Goal: Task Accomplishment & Management: Use online tool/utility

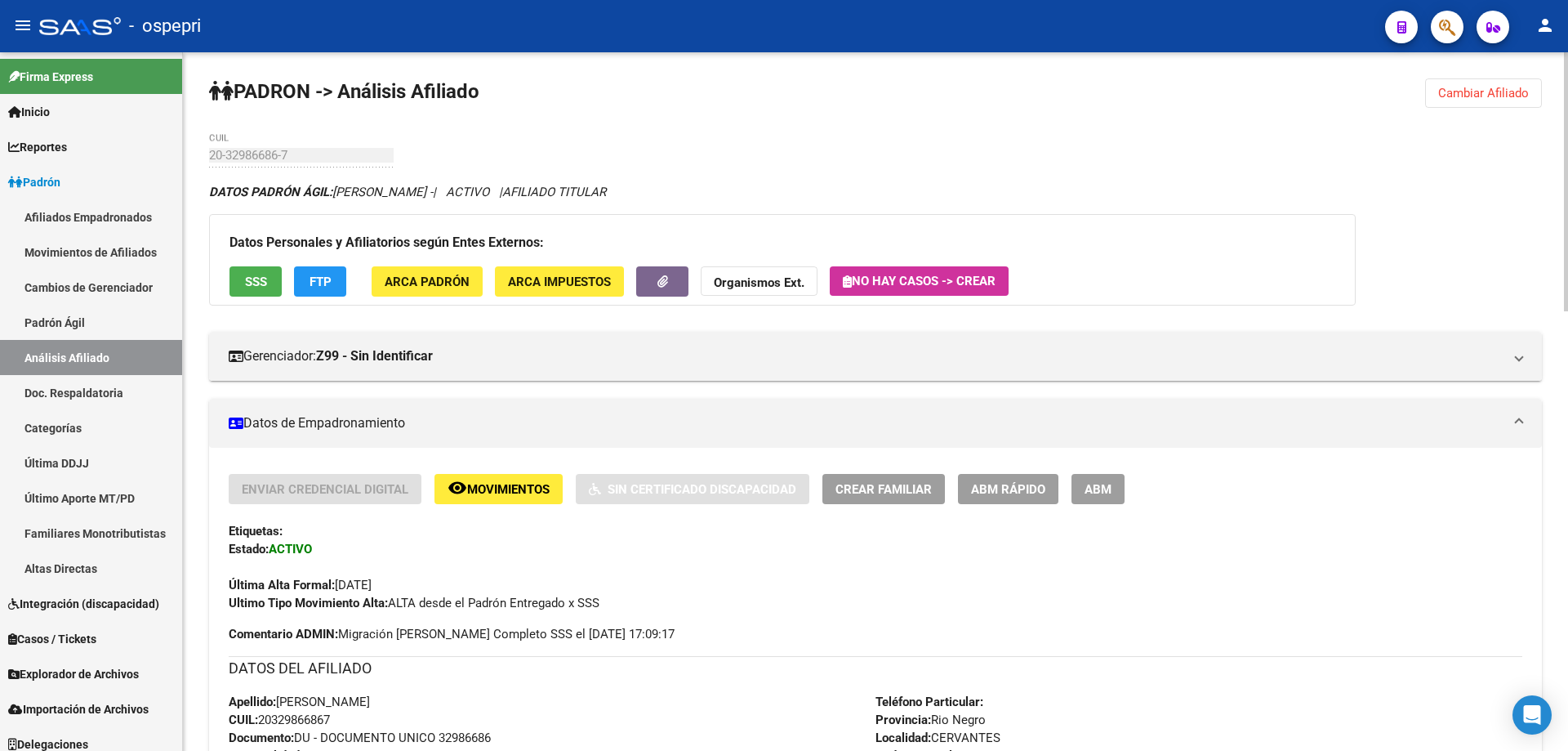
click at [1491, 90] on span "Cambiar Afiliado" at bounding box center [1484, 93] width 91 height 14
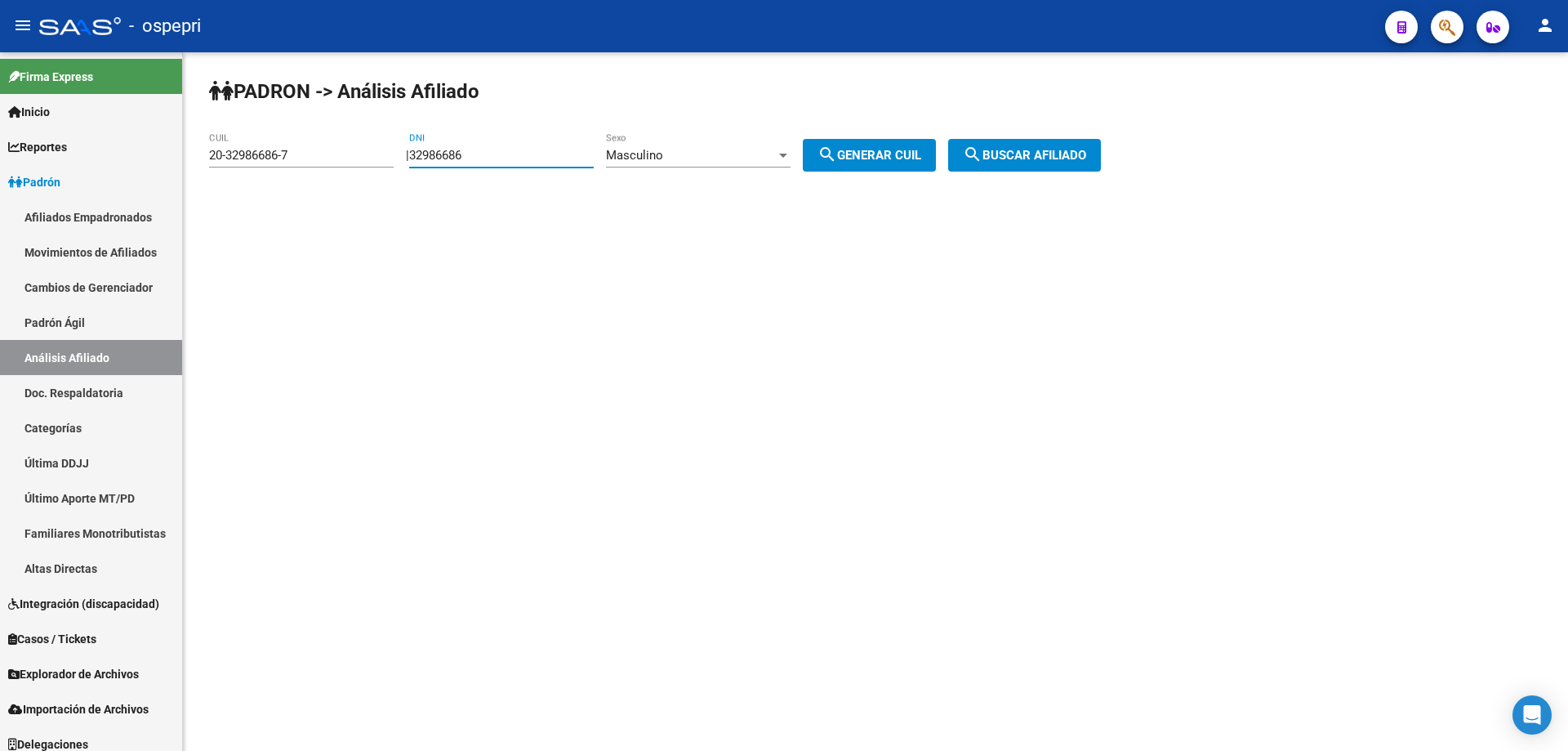
click at [455, 155] on input "32986686" at bounding box center [502, 155] width 185 height 14
paste input "6871380"
type input "36871380"
click at [921, 150] on span "search Generar CUIL" at bounding box center [869, 155] width 104 height 14
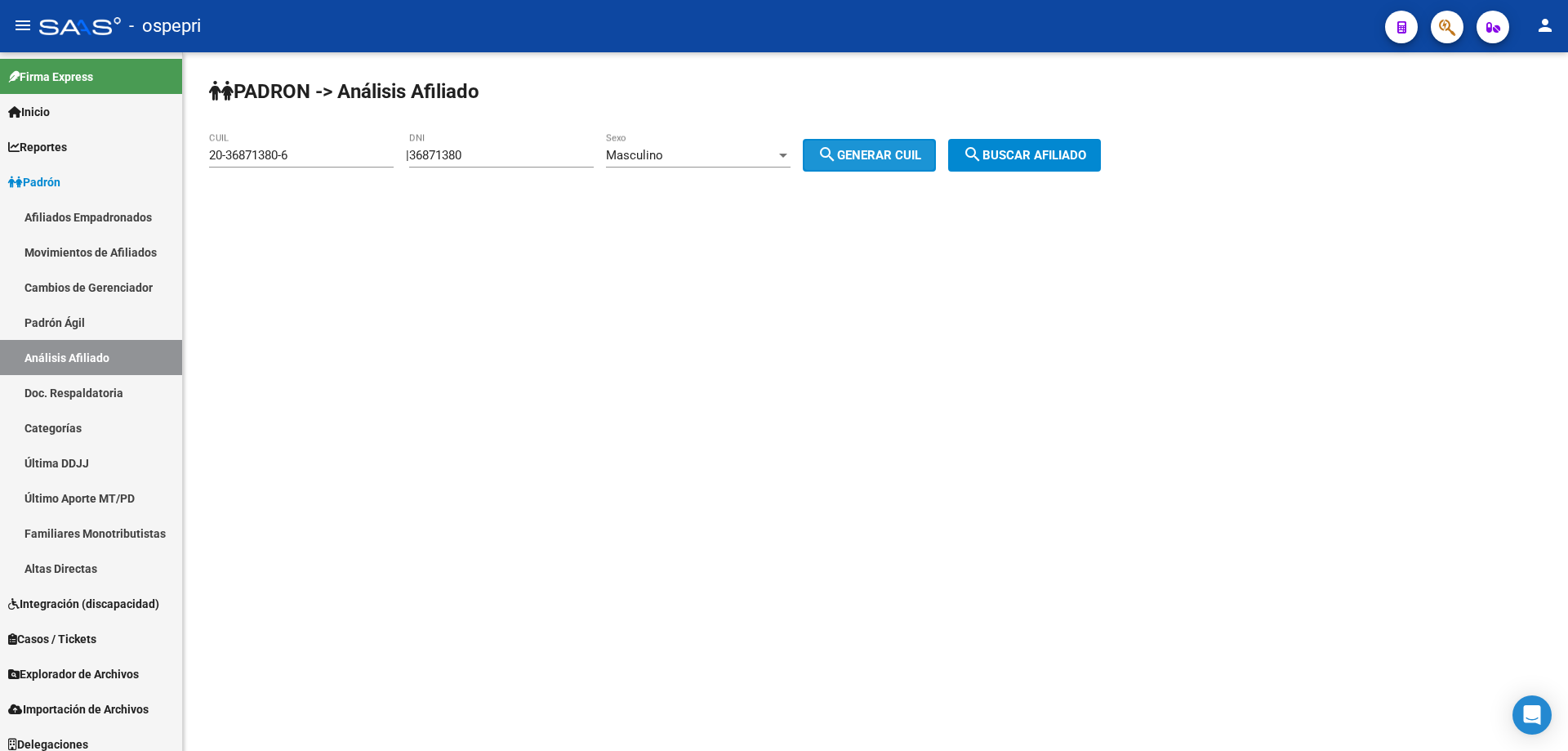
click at [1020, 150] on span "search Buscar afiliado" at bounding box center [1024, 155] width 123 height 14
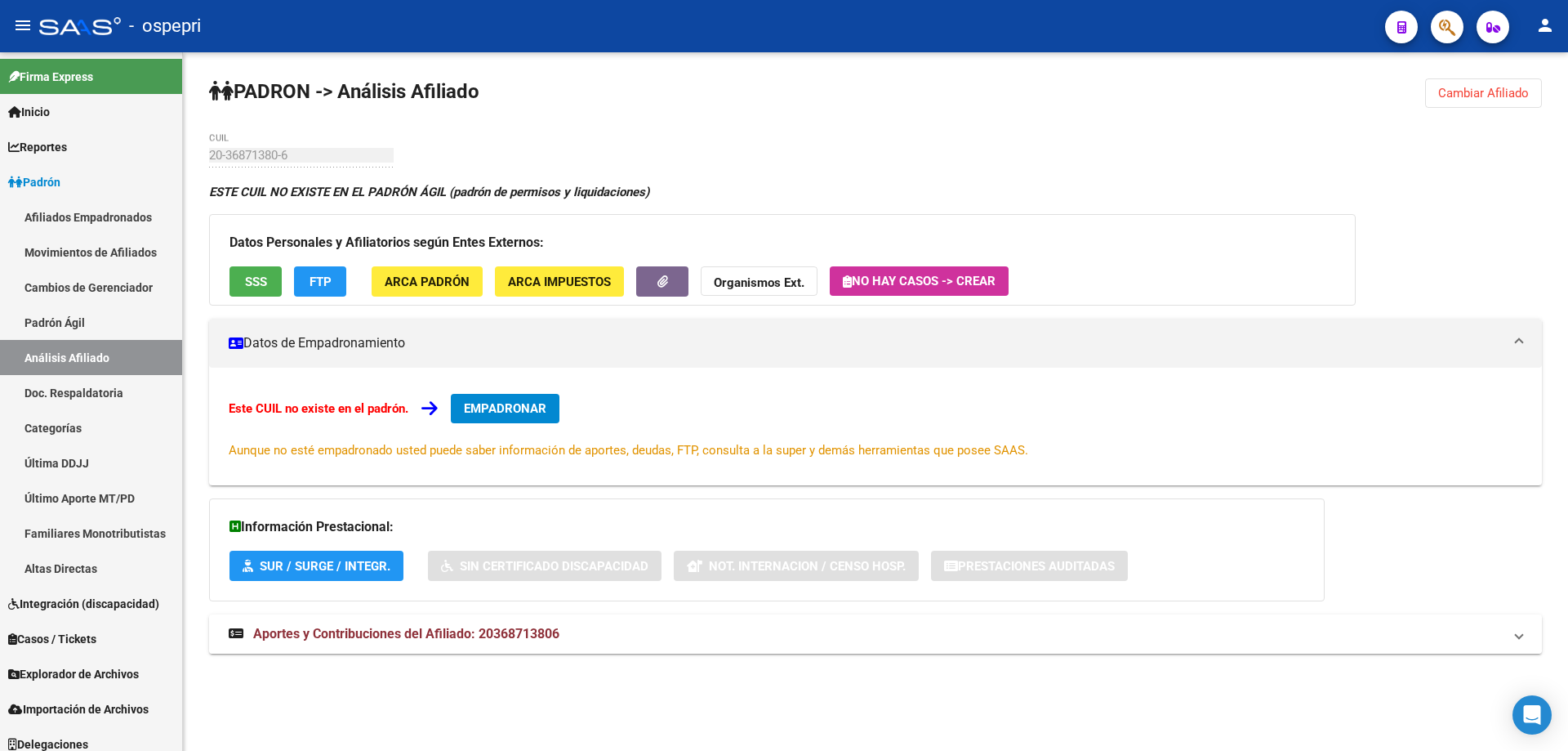
click at [389, 630] on span "Aportes y Contribuciones del Afiliado: 20368713806" at bounding box center [406, 633] width 306 height 15
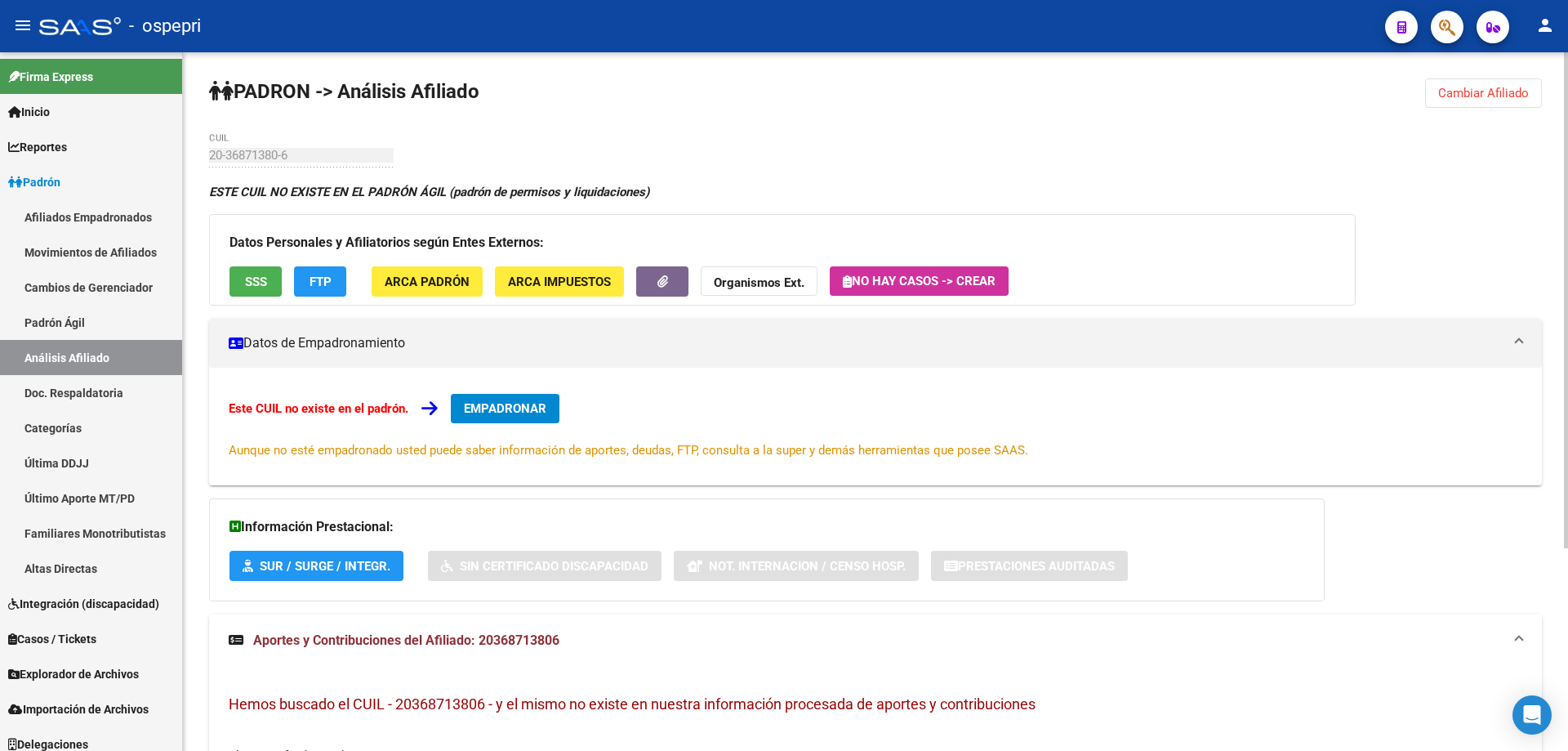
click at [1476, 94] on span "Cambiar Afiliado" at bounding box center [1484, 93] width 91 height 14
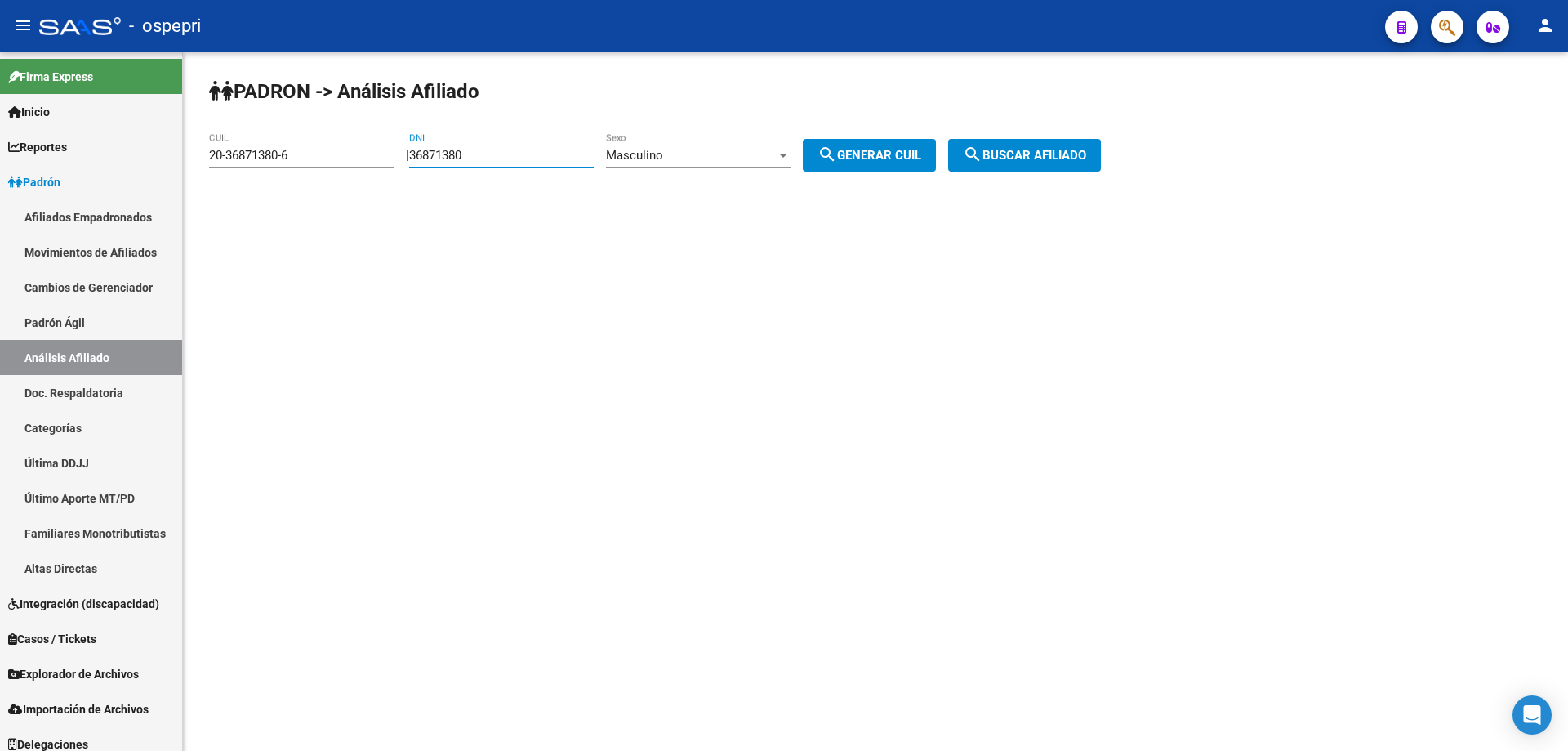
click at [437, 157] on input "36871380" at bounding box center [502, 155] width 185 height 14
click at [859, 158] on span "search Generar CUIL" at bounding box center [869, 155] width 104 height 14
click at [877, 158] on span "search Generar CUIL" at bounding box center [869, 155] width 104 height 14
click at [1091, 163] on button "search Buscar afiliado" at bounding box center [1025, 155] width 153 height 32
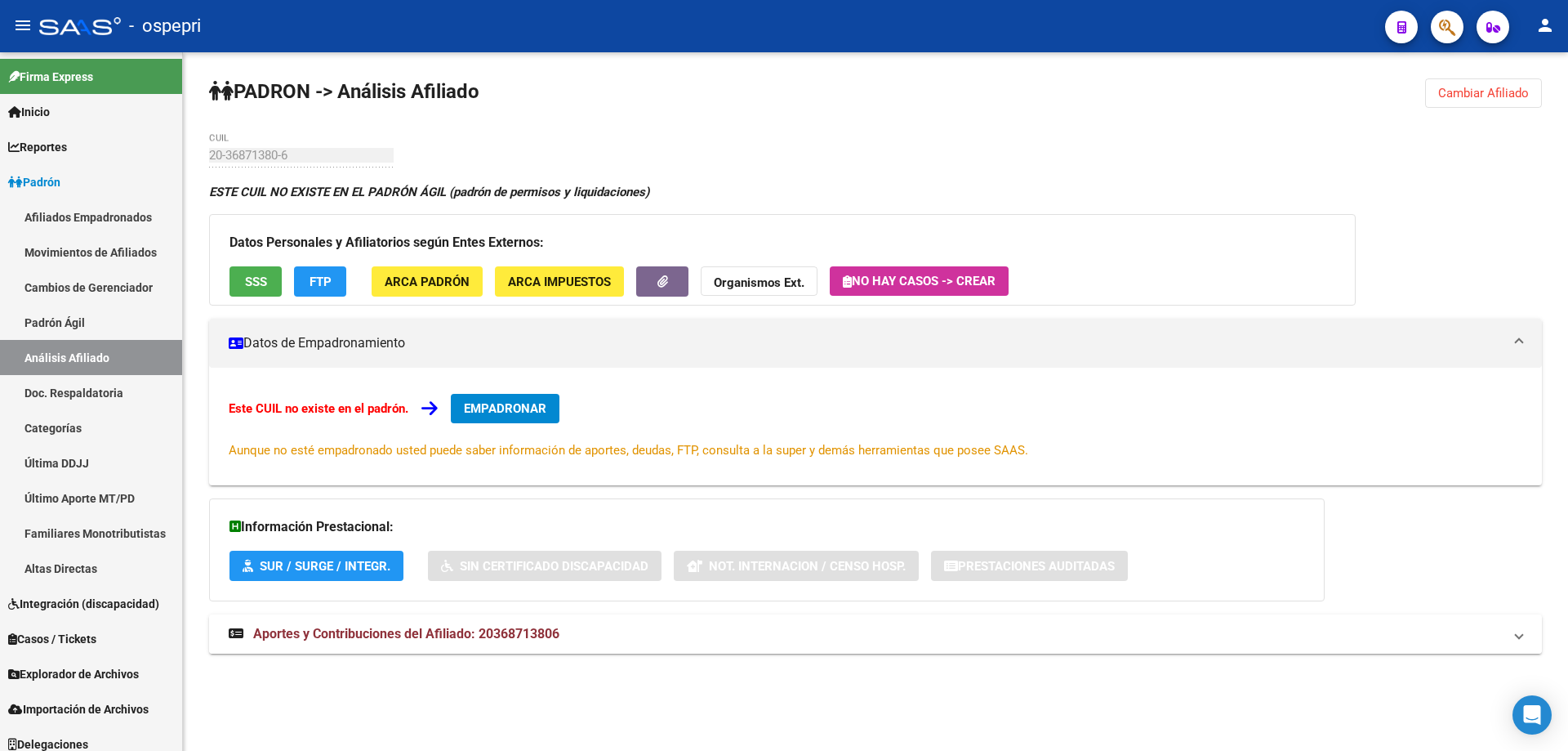
click at [514, 626] on span "Aportes y Contribuciones del Afiliado: 20368713806" at bounding box center [406, 633] width 306 height 15
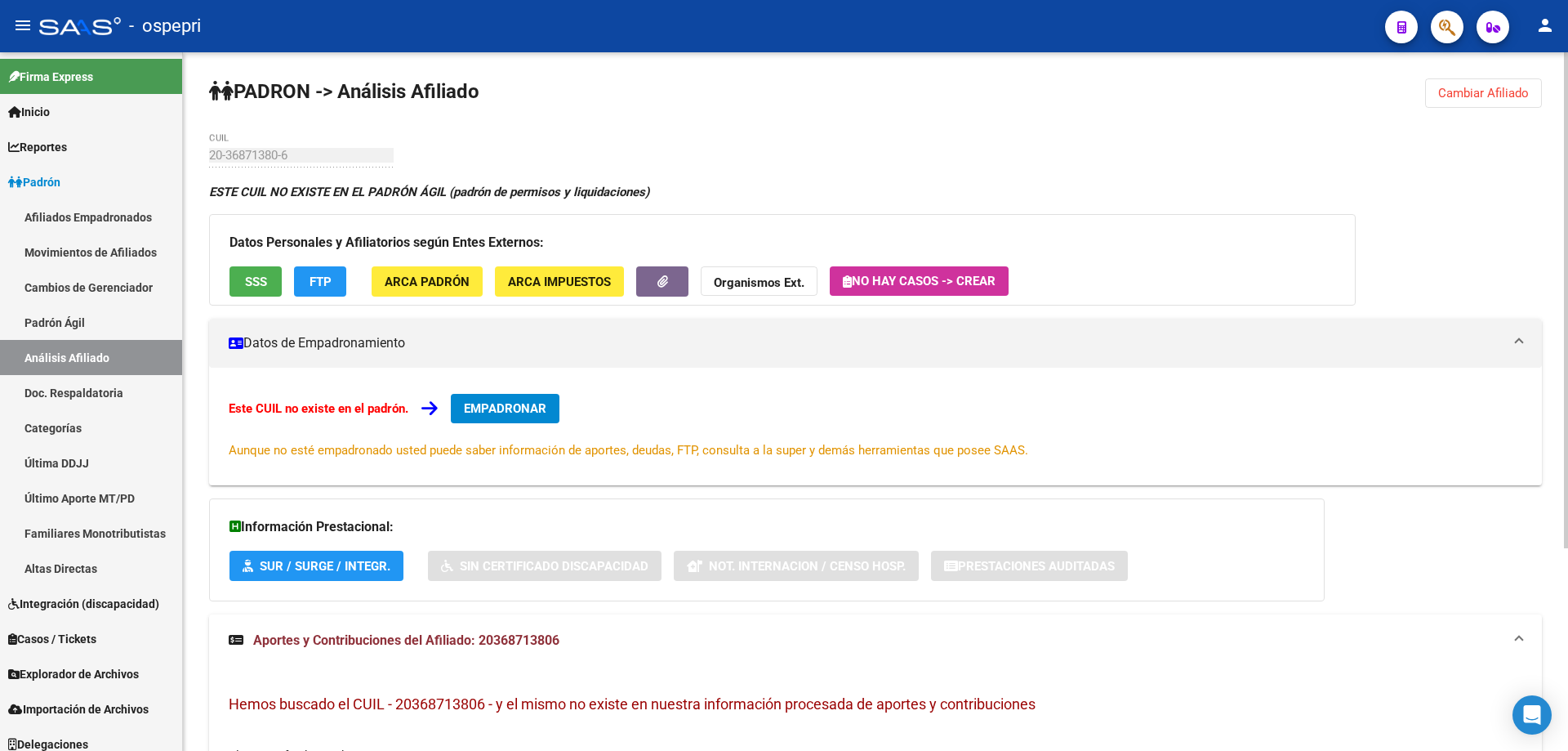
click at [1484, 79] on button "Cambiar Afiliado" at bounding box center [1484, 93] width 117 height 30
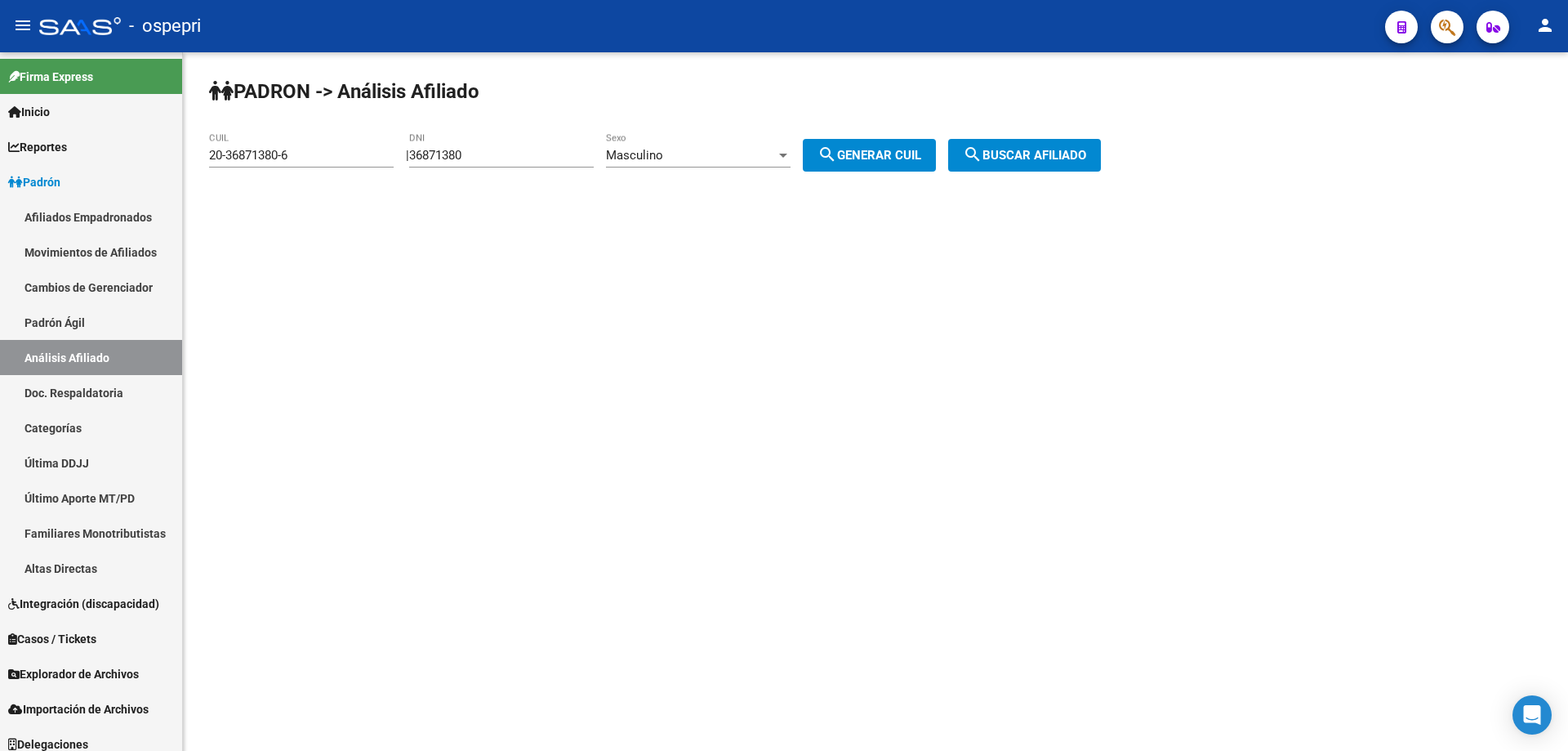
click at [683, 144] on div "Masculino Sexo" at bounding box center [699, 149] width 185 height 35
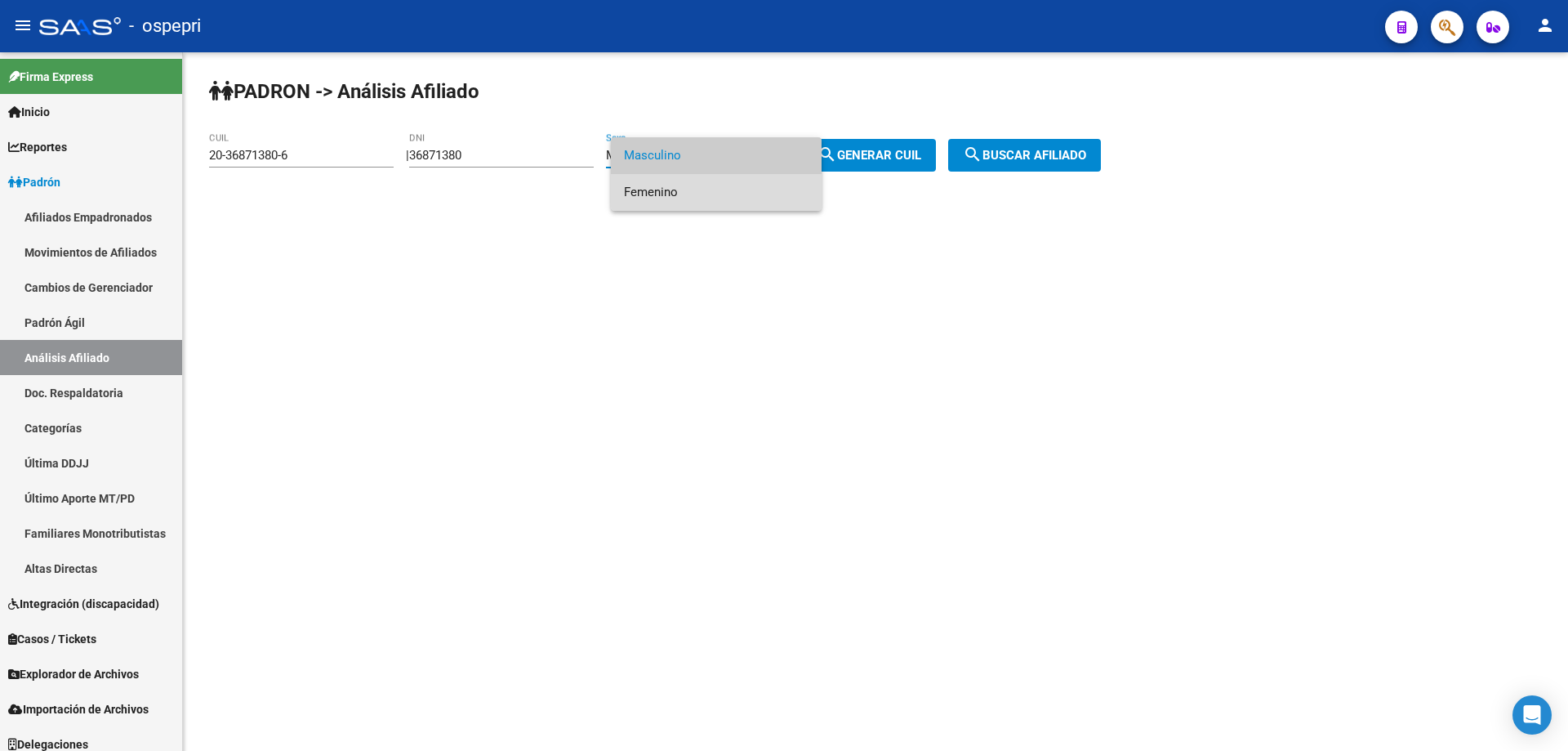
click at [673, 208] on span "Femenino" at bounding box center [717, 192] width 185 height 37
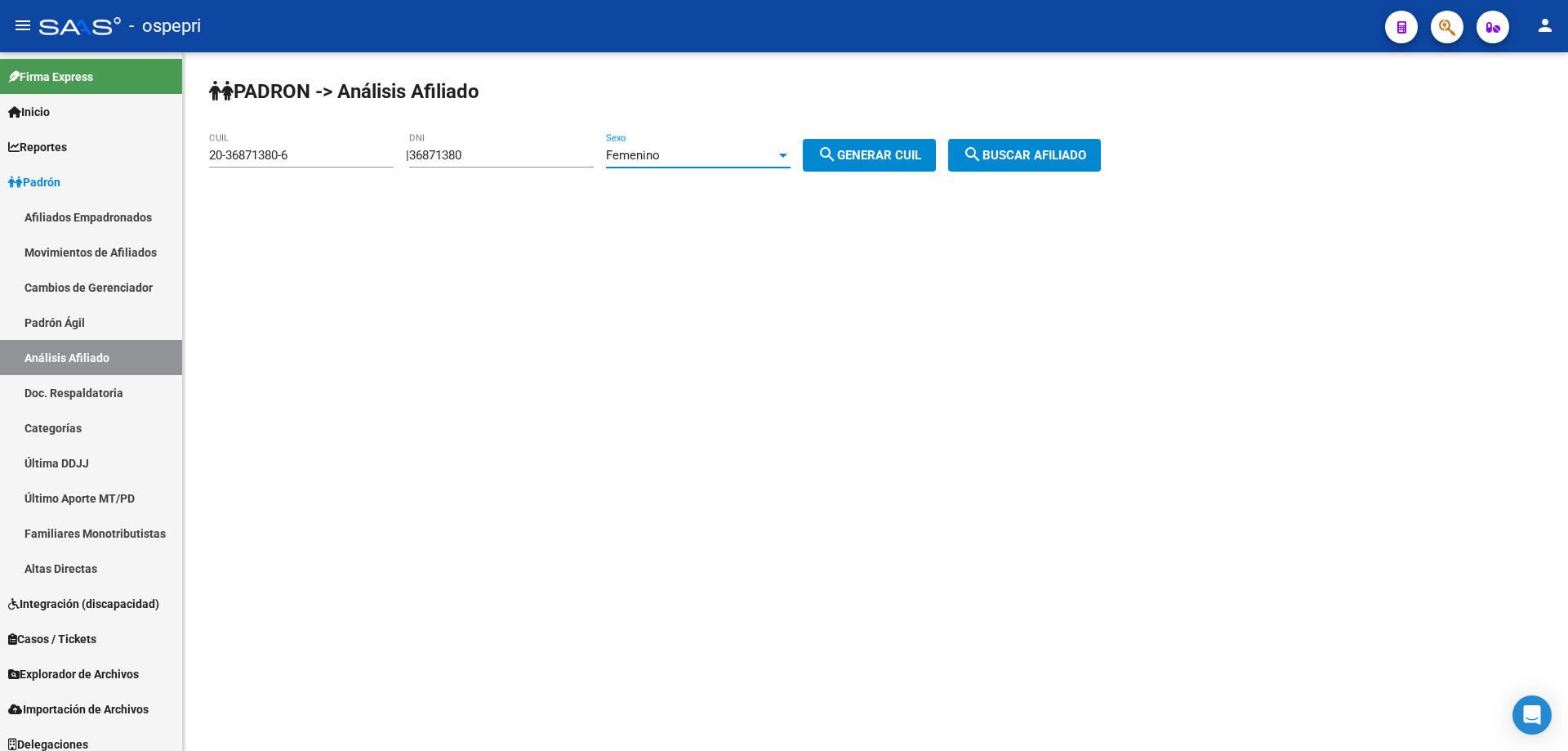
click at [896, 158] on span "search Generar CUIL" at bounding box center [869, 155] width 104 height 14
type input "27-36871380-0"
click at [1045, 165] on button "search Buscar afiliado" at bounding box center [1025, 155] width 153 height 32
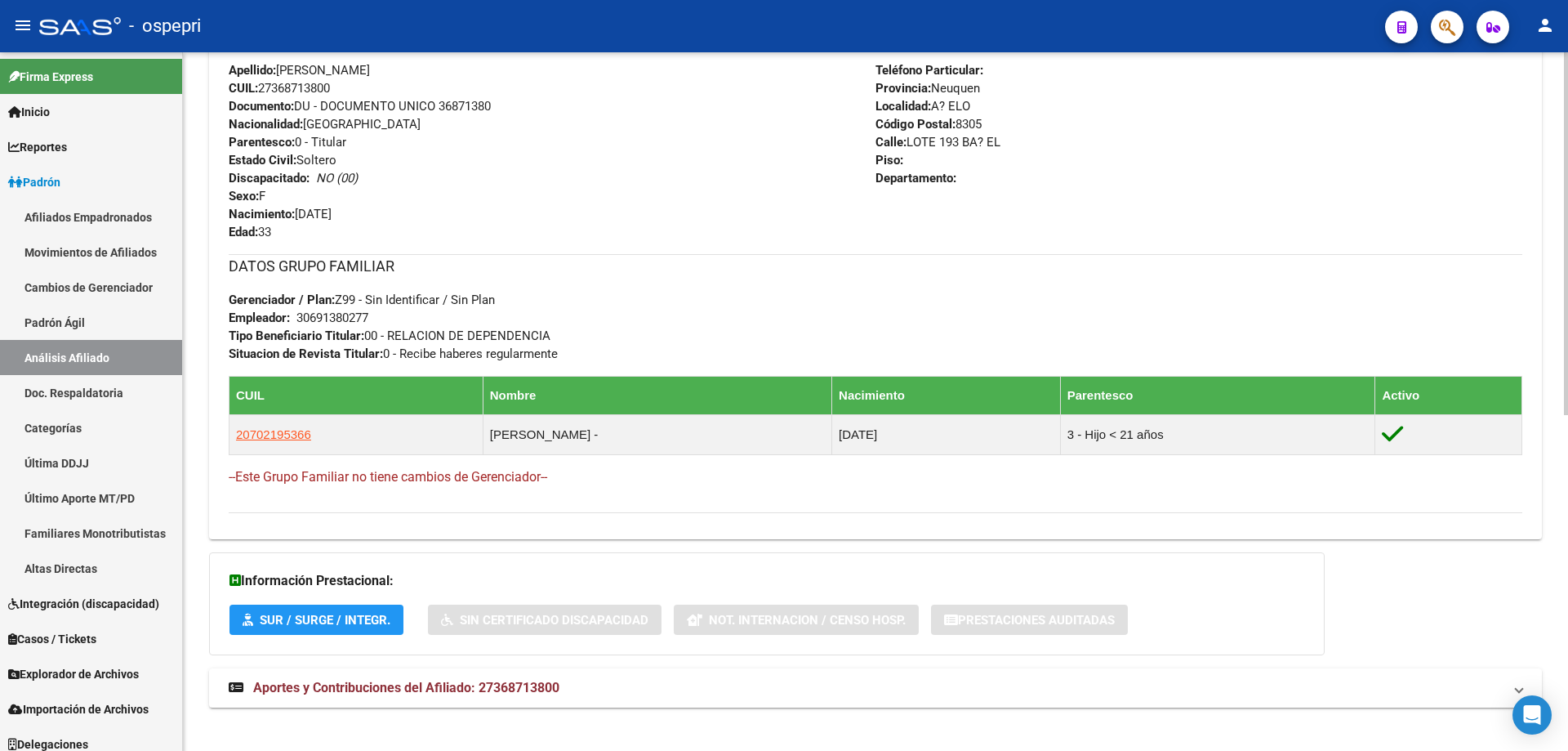
scroll to position [645, 0]
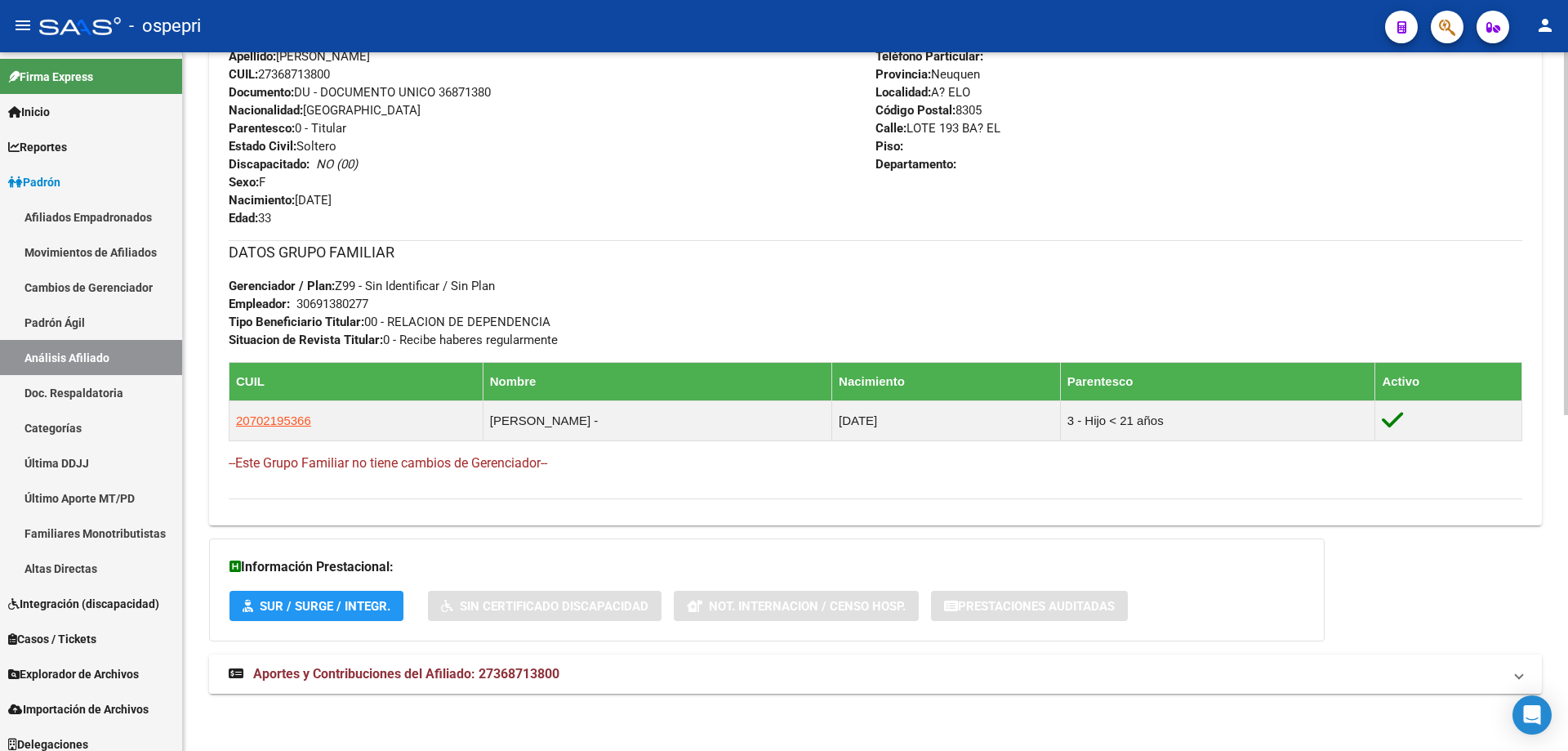
click at [506, 666] on span "Aportes y Contribuciones del Afiliado: 27368713800" at bounding box center [406, 673] width 306 height 15
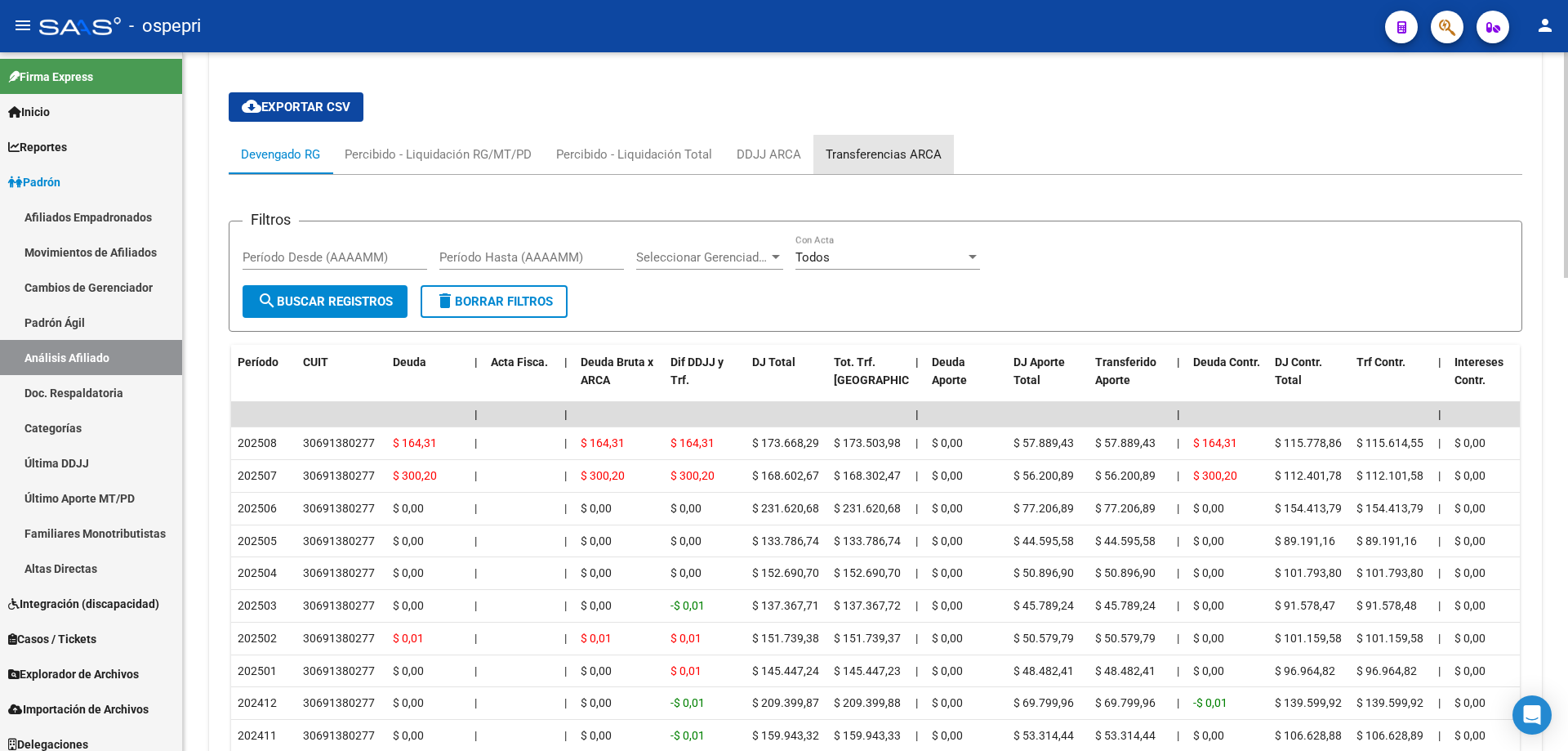
click at [891, 155] on div "Transferencias ARCA" at bounding box center [883, 155] width 116 height 18
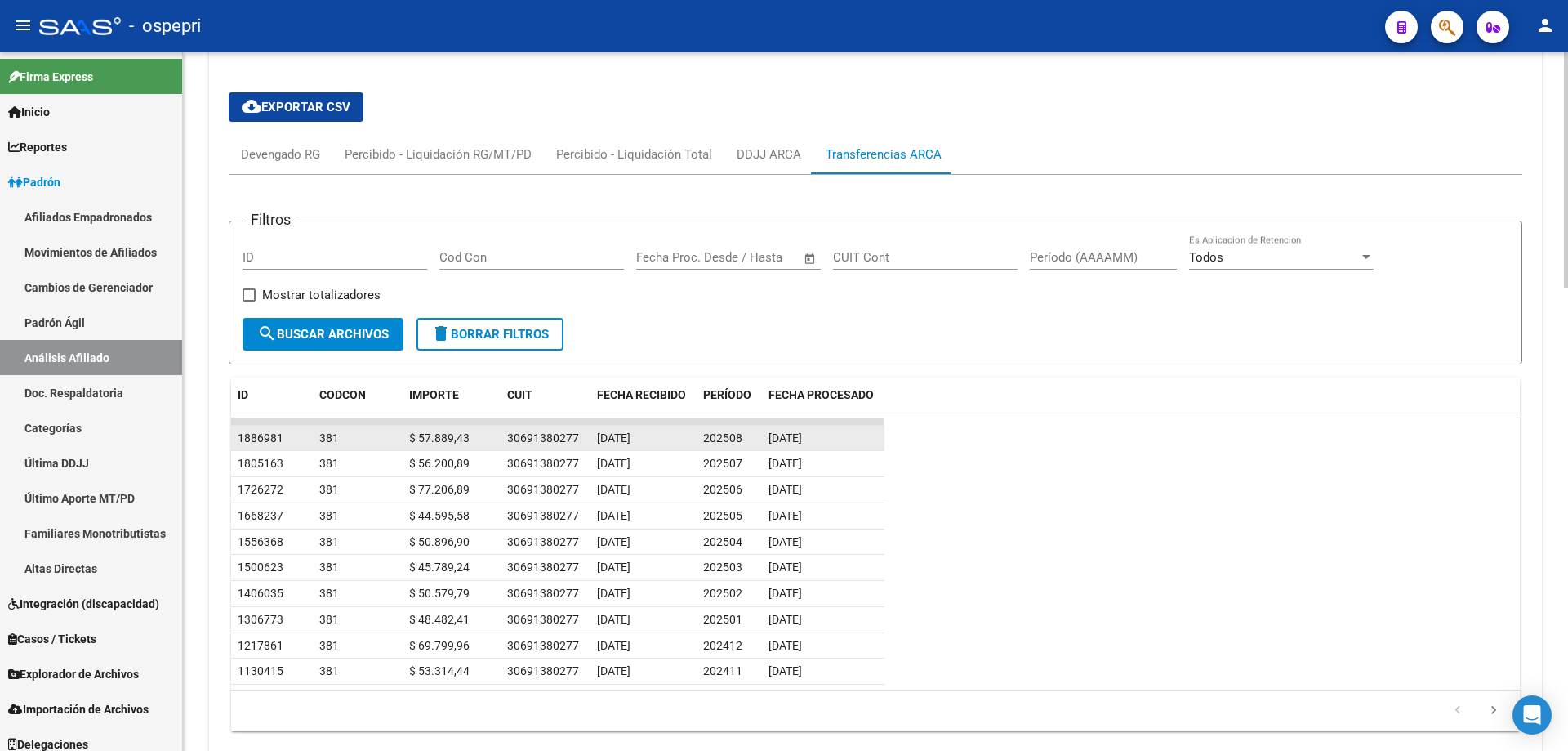
click at [546, 437] on div "30691380277" at bounding box center [543, 437] width 72 height 19
copy div "30691380277"
